Goal: Register for event/course

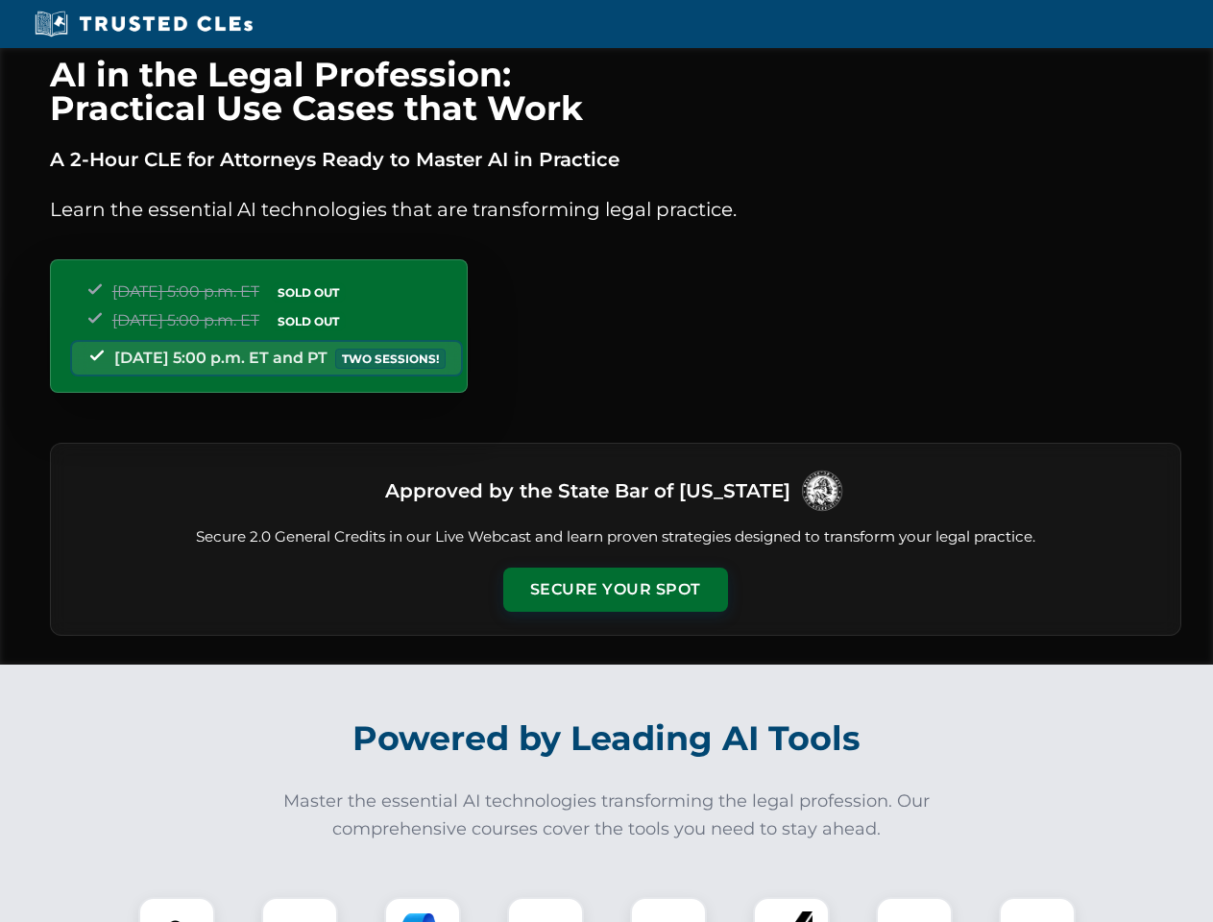
click at [614, 589] on button "Secure Your Spot" at bounding box center [615, 589] width 225 height 44
click at [177, 909] on img at bounding box center [177, 935] width 56 height 56
